Goal: Transaction & Acquisition: Purchase product/service

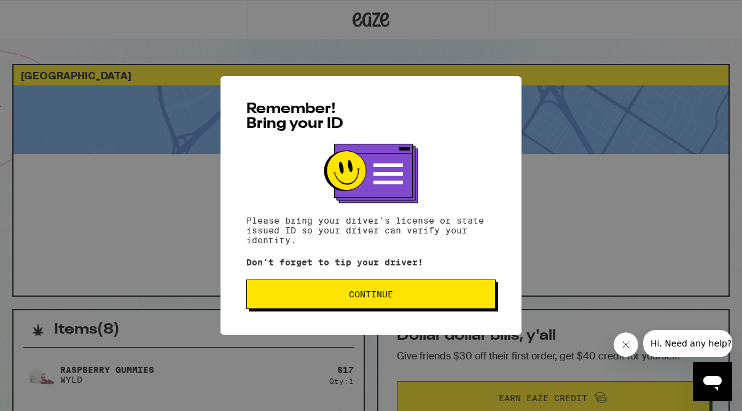
click at [332, 308] on button "Continue" at bounding box center [370, 293] width 249 height 29
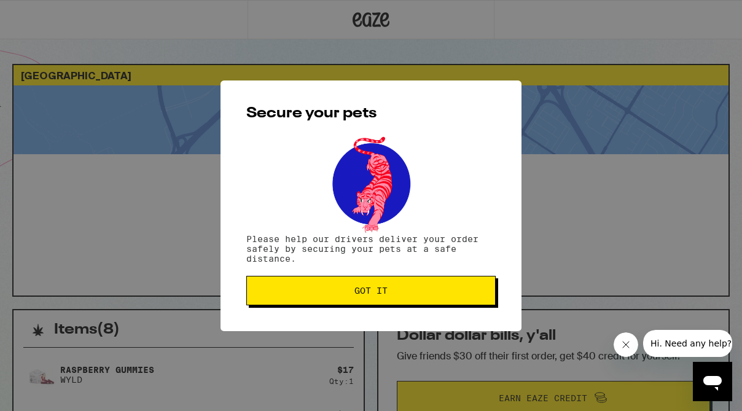
click at [335, 295] on span "Got it" at bounding box center [371, 290] width 228 height 9
